Goal: Register for event/course

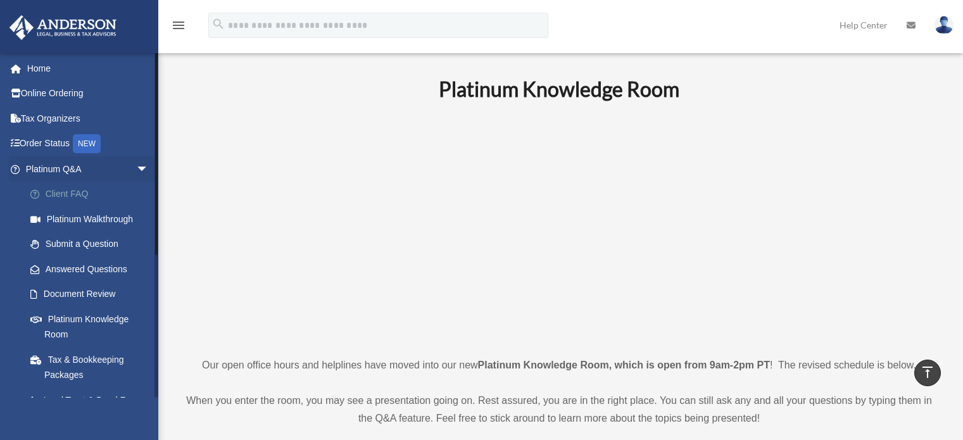
scroll to position [506, 0]
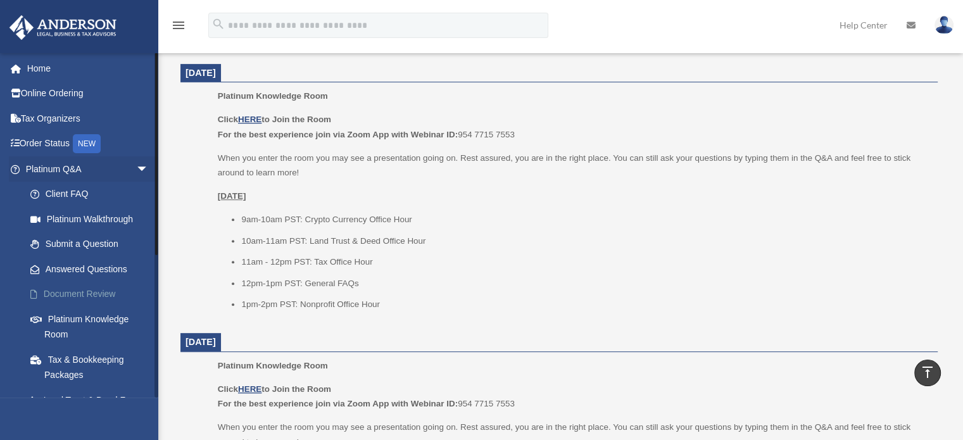
click at [76, 293] on link "Document Review" at bounding box center [93, 294] width 150 height 25
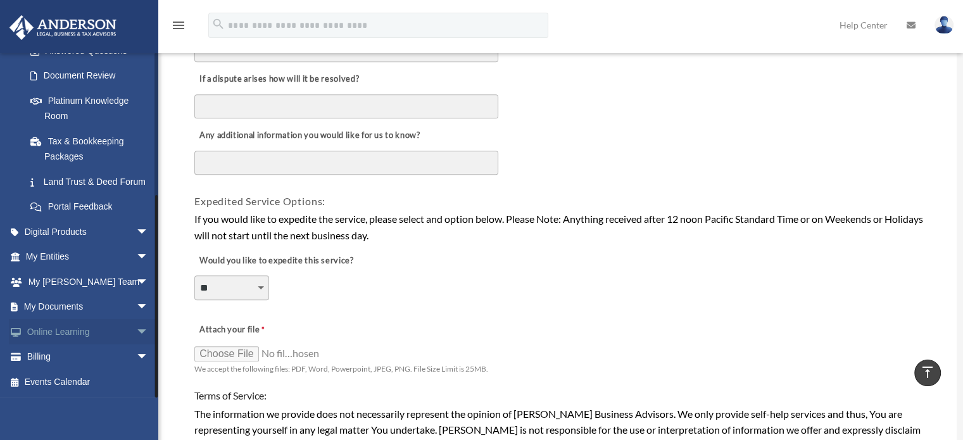
scroll to position [760, 0]
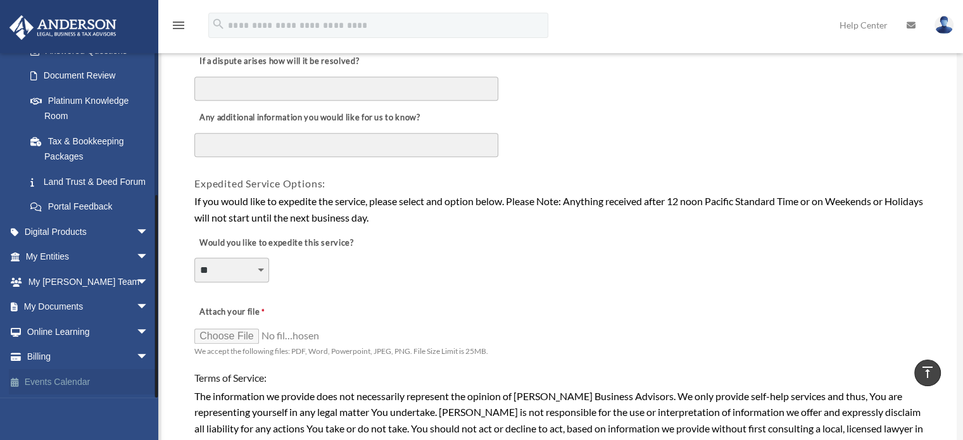
click at [62, 382] on link "Events Calendar" at bounding box center [88, 381] width 159 height 25
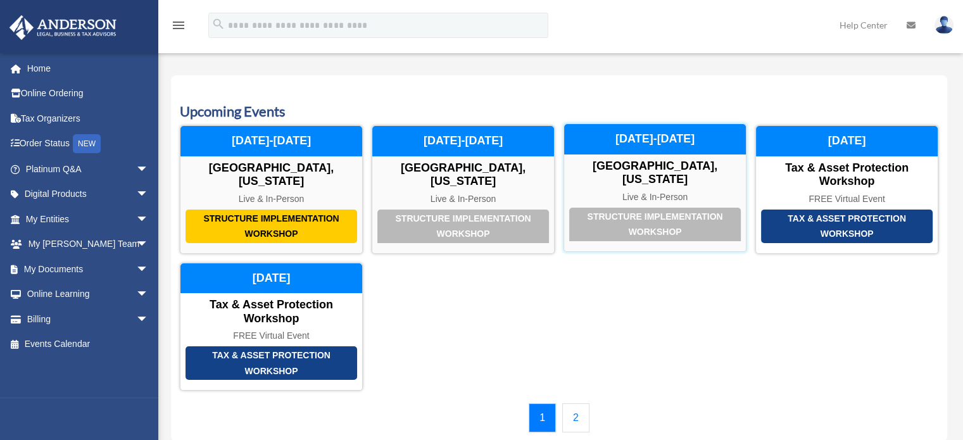
click at [631, 222] on div "Structure Implementation Workshop" at bounding box center [655, 225] width 172 height 34
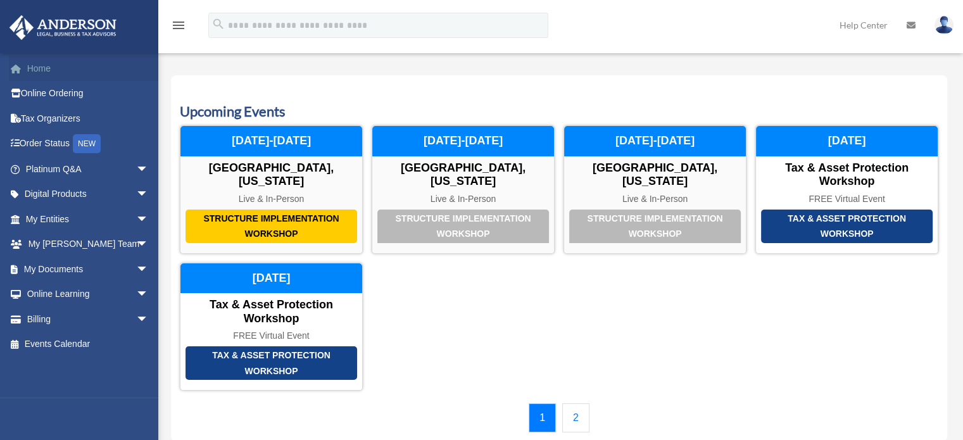
click at [122, 68] on link "Home" at bounding box center [88, 68] width 159 height 25
